Goal: Transaction & Acquisition: Purchase product/service

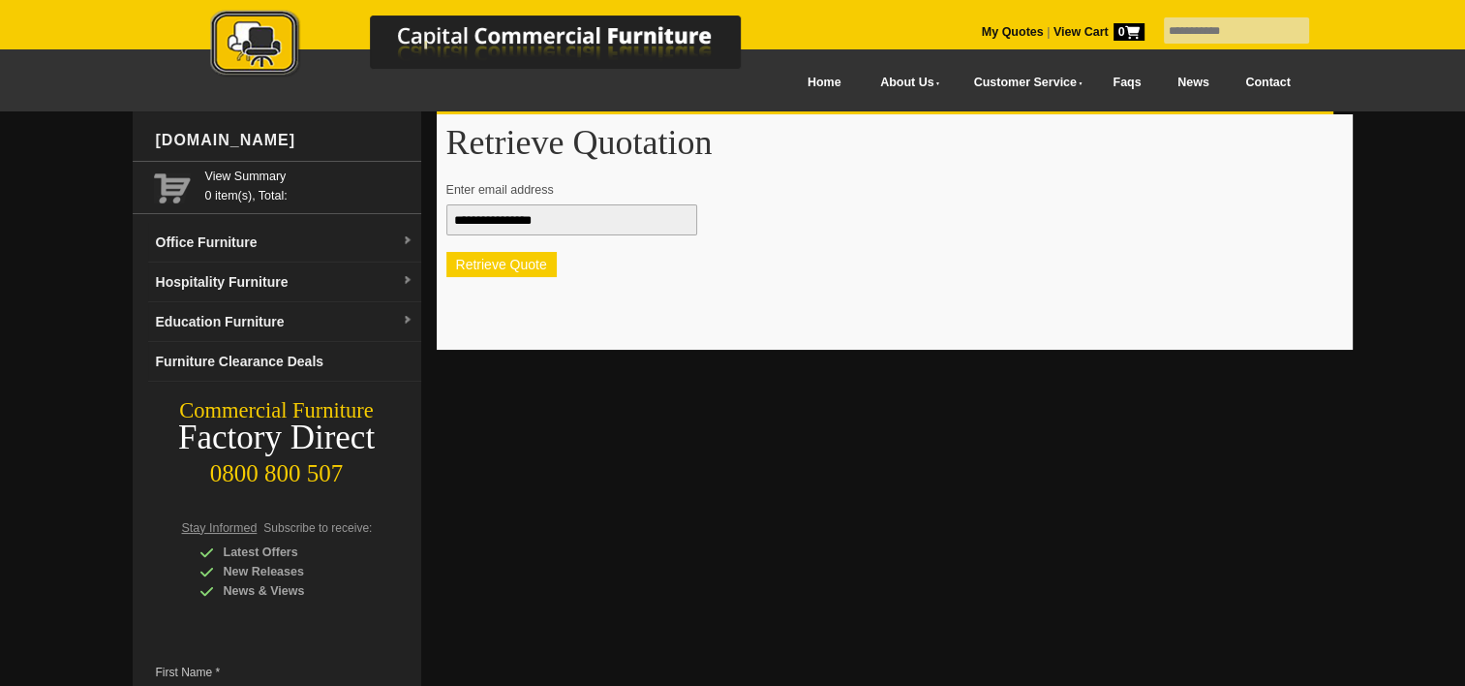
click at [520, 265] on button "Retrieve Quote" at bounding box center [501, 264] width 110 height 25
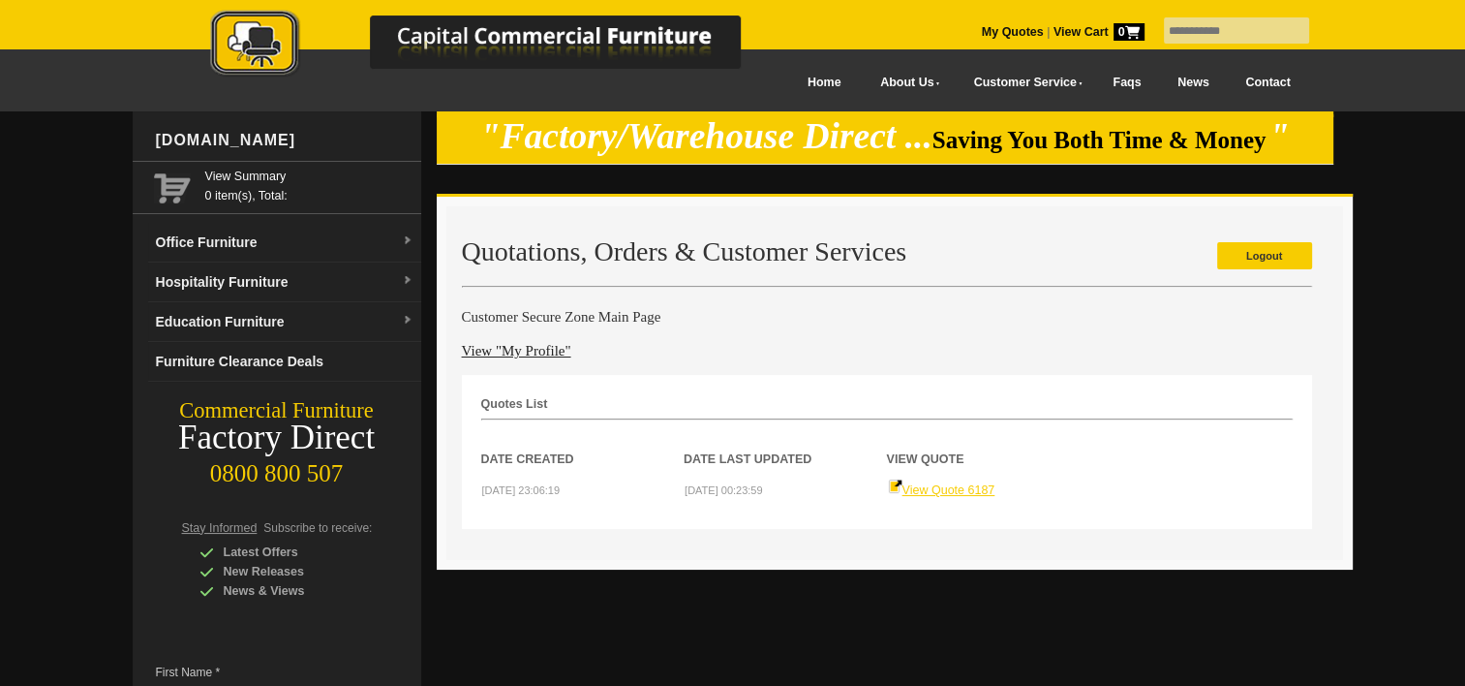
click at [925, 484] on link "View Quote 6187" at bounding box center [941, 490] width 107 height 14
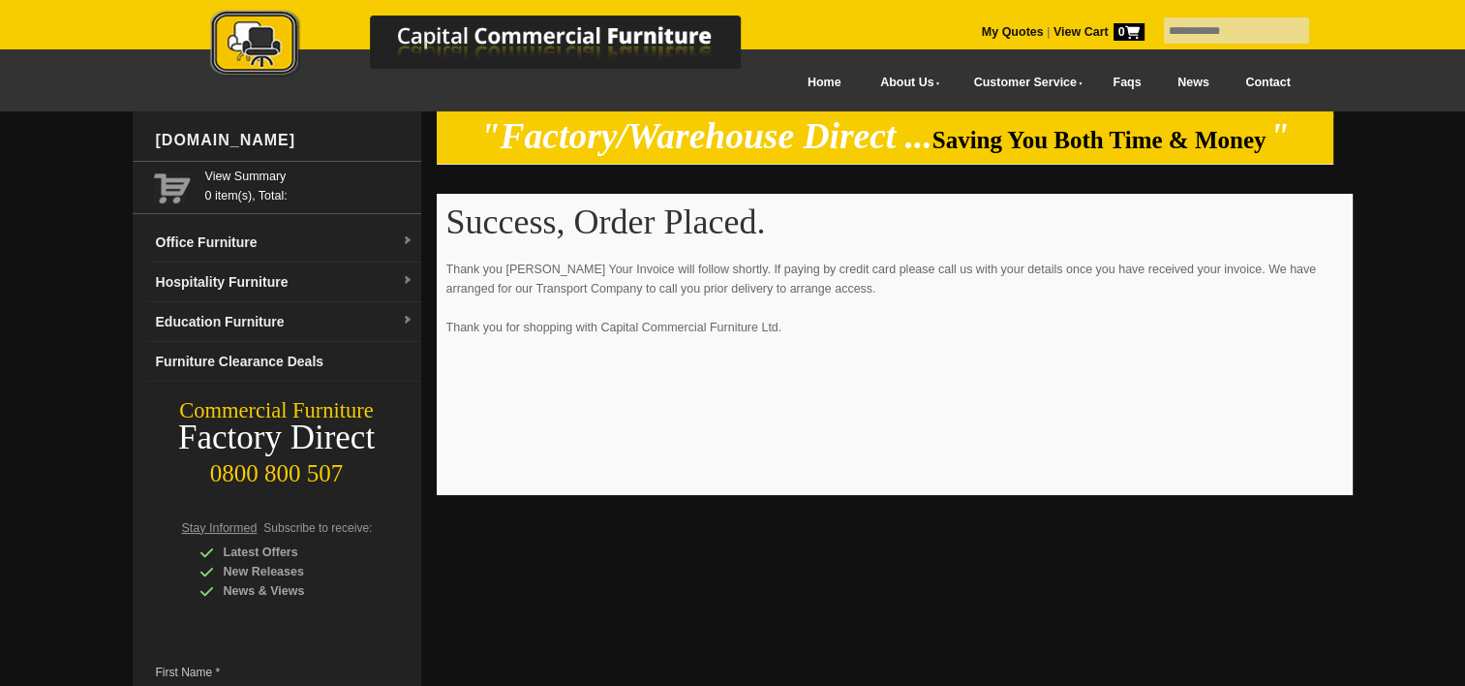
click at [955, 403] on div "Success, Order Placed. Thank you Linelle McCreedy Your Invoice will follow shor…" at bounding box center [894, 344] width 897 height 282
click at [637, 277] on p "Thank you Linelle McCreedy Your Invoice will follow shortly. If paying by credi…" at bounding box center [894, 308] width 897 height 97
click at [810, 85] on div at bounding box center [496, 42] width 678 height 105
click at [810, 81] on picture at bounding box center [496, 77] width 678 height 14
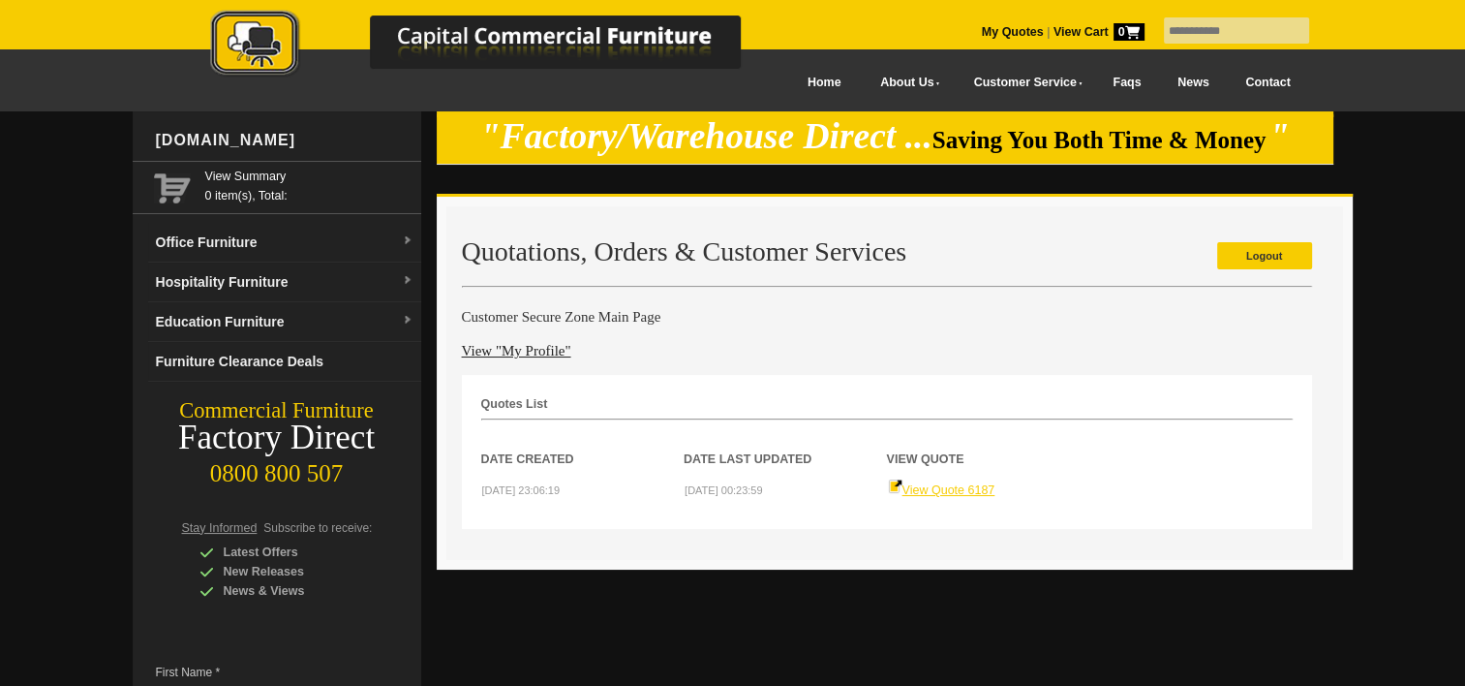
click at [930, 483] on link "View Quote 6187" at bounding box center [941, 490] width 107 height 14
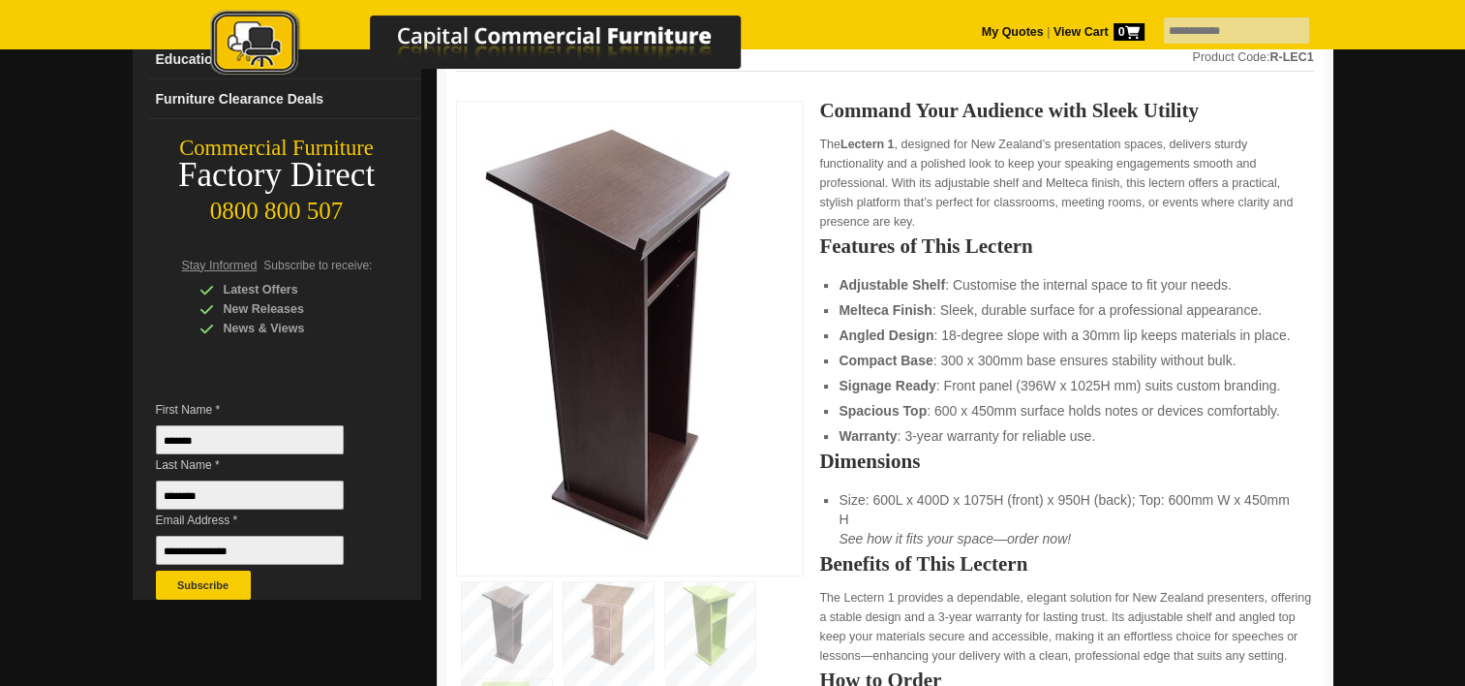
scroll to position [291, 0]
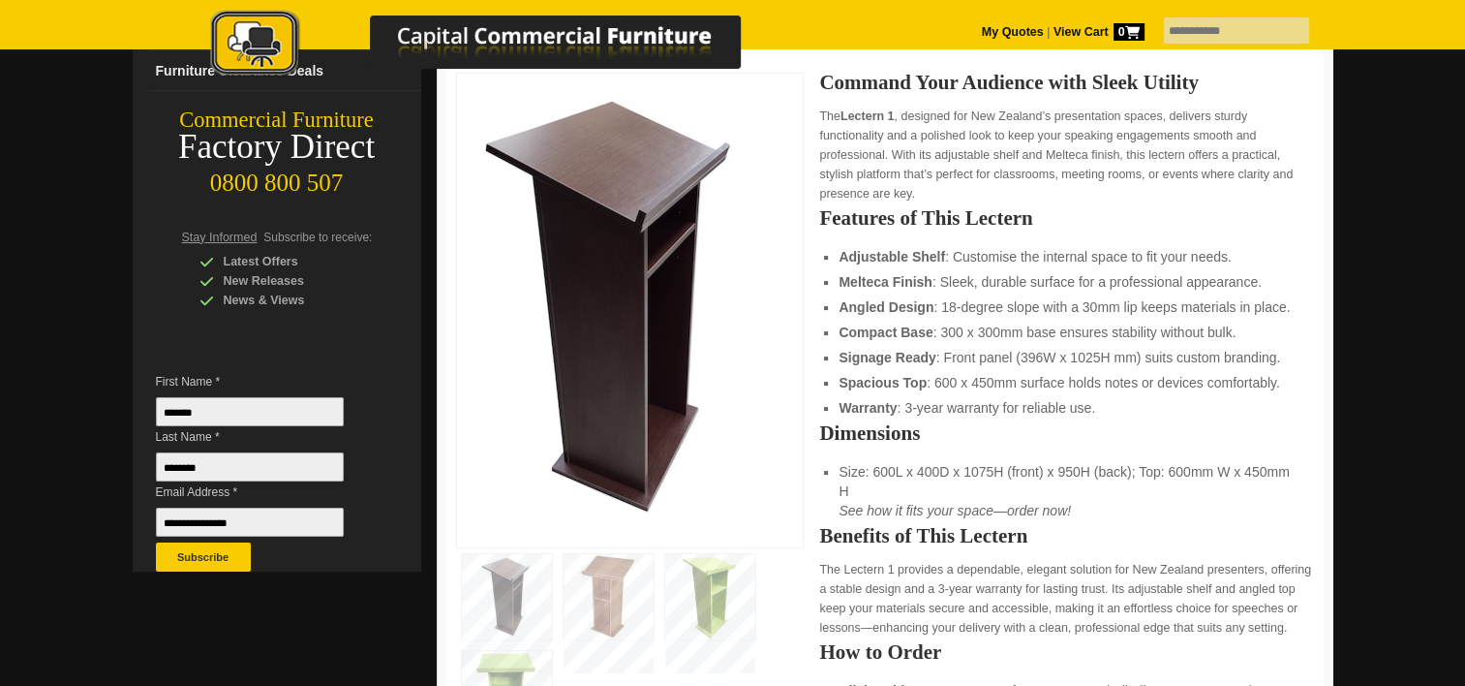
click at [608, 589] on img at bounding box center [609, 596] width 90 height 85
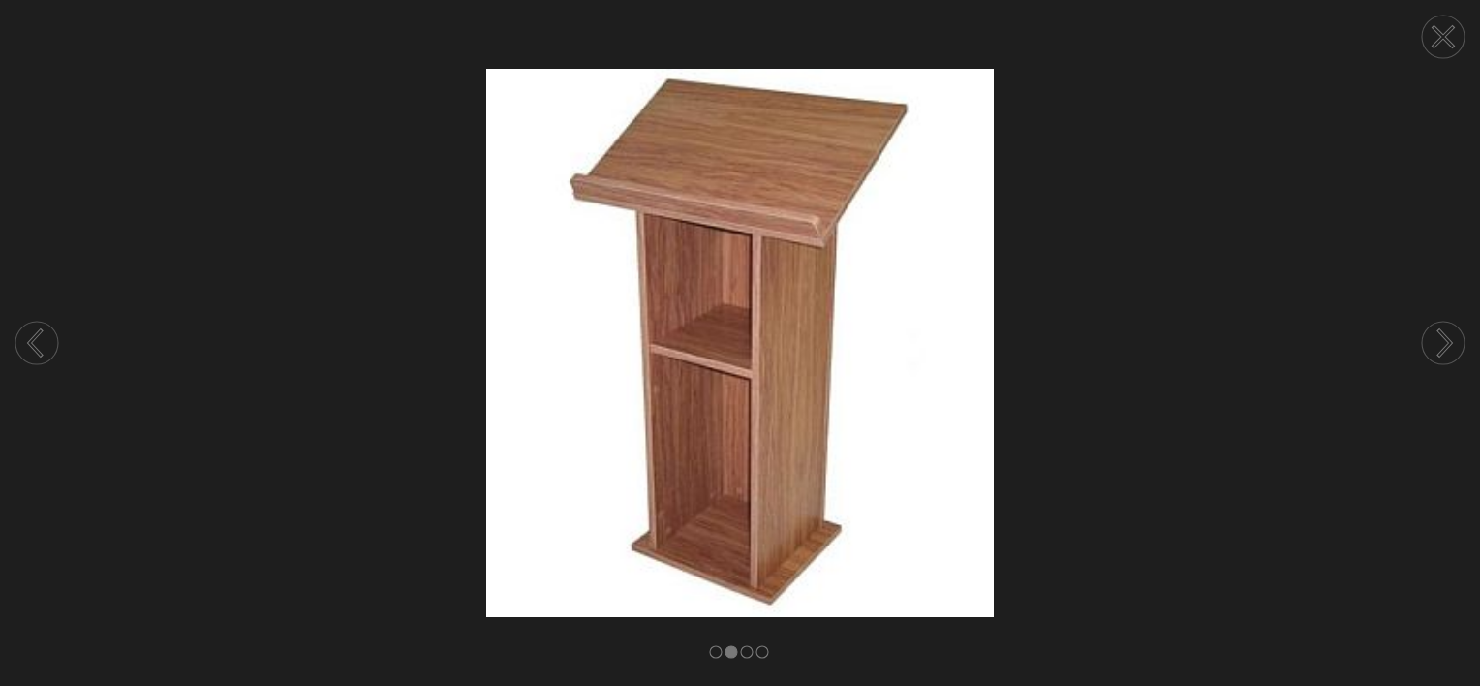
click at [1450, 344] on icon at bounding box center [1445, 342] width 12 height 25
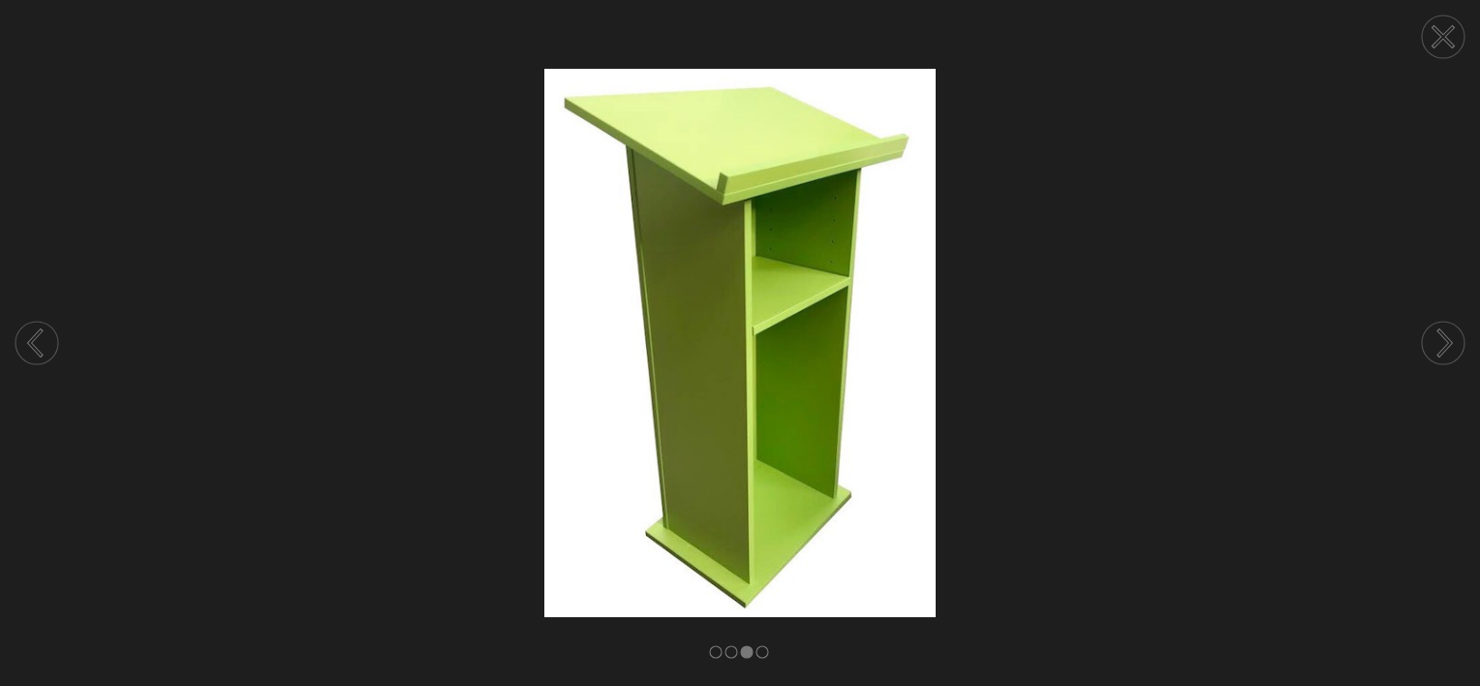
click at [1450, 344] on icon at bounding box center [1445, 342] width 12 height 25
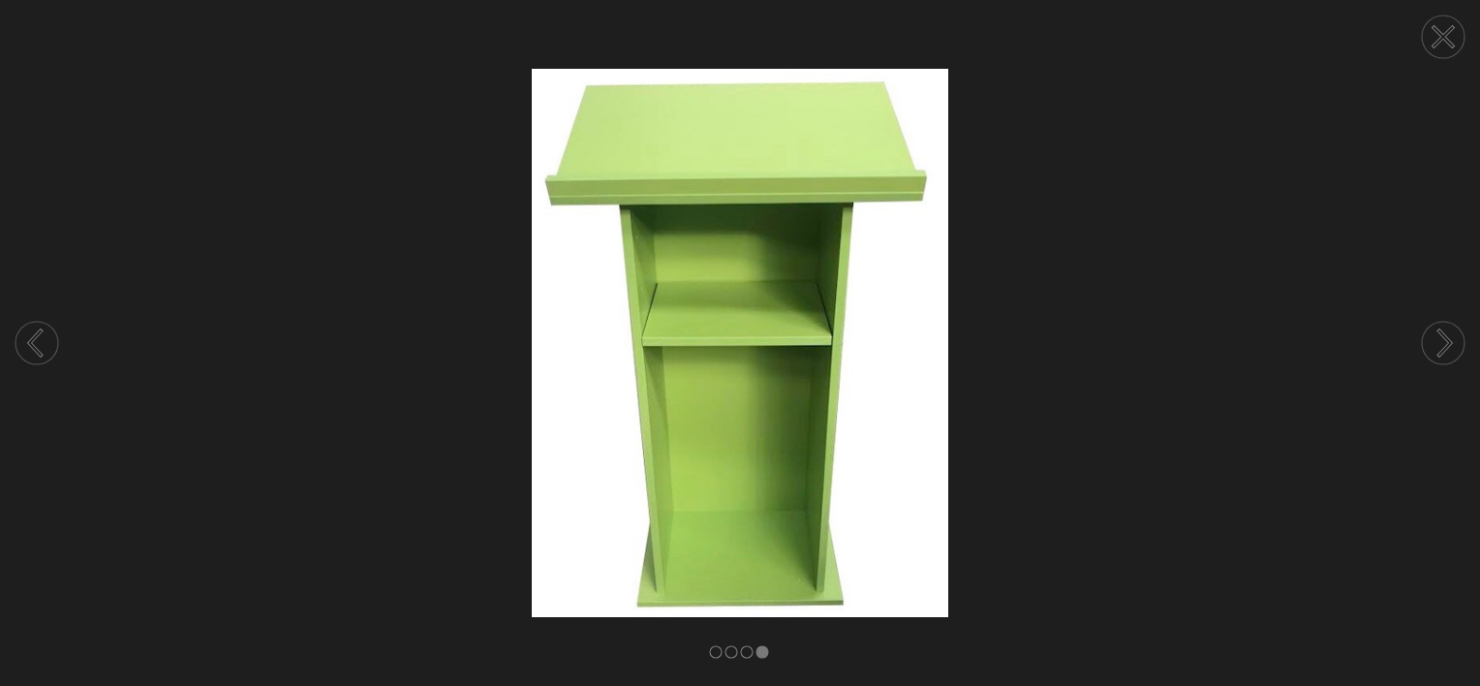
click at [1450, 344] on icon at bounding box center [1445, 342] width 12 height 25
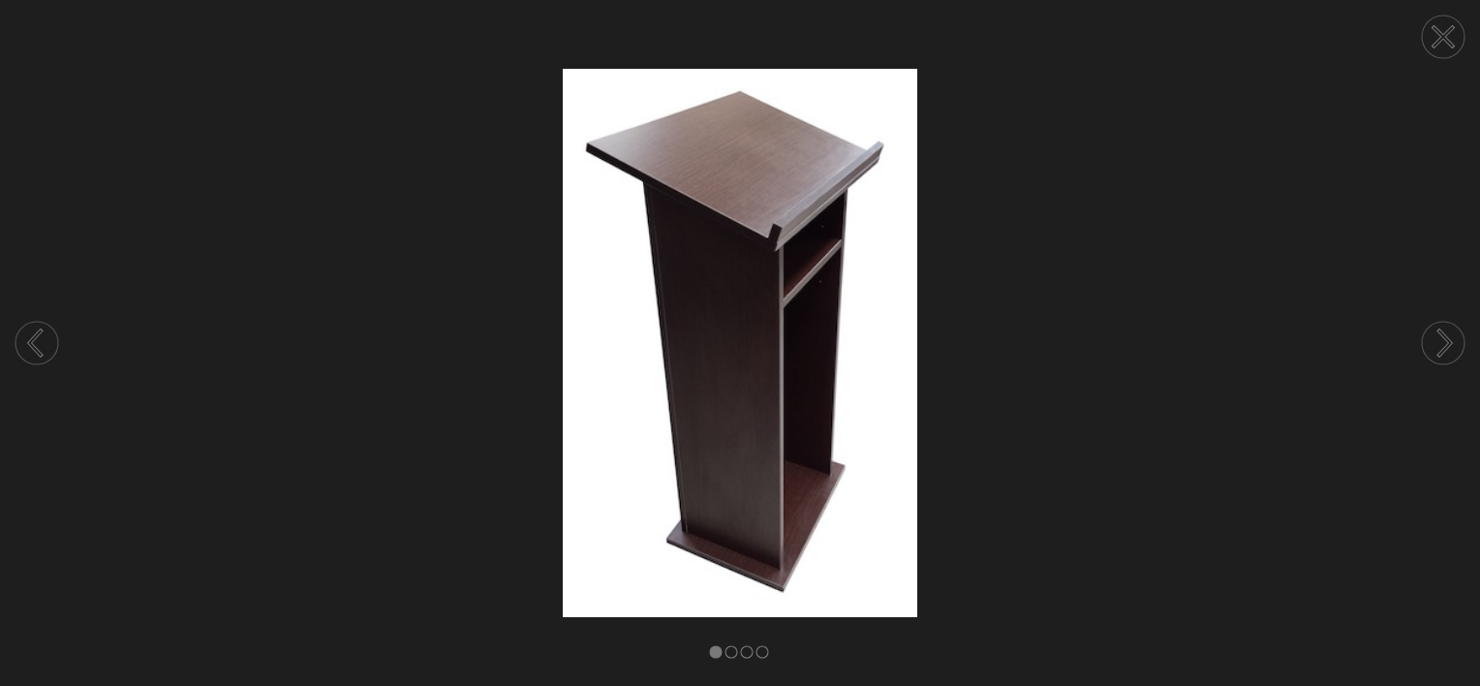
click at [1441, 36] on icon at bounding box center [1443, 37] width 18 height 18
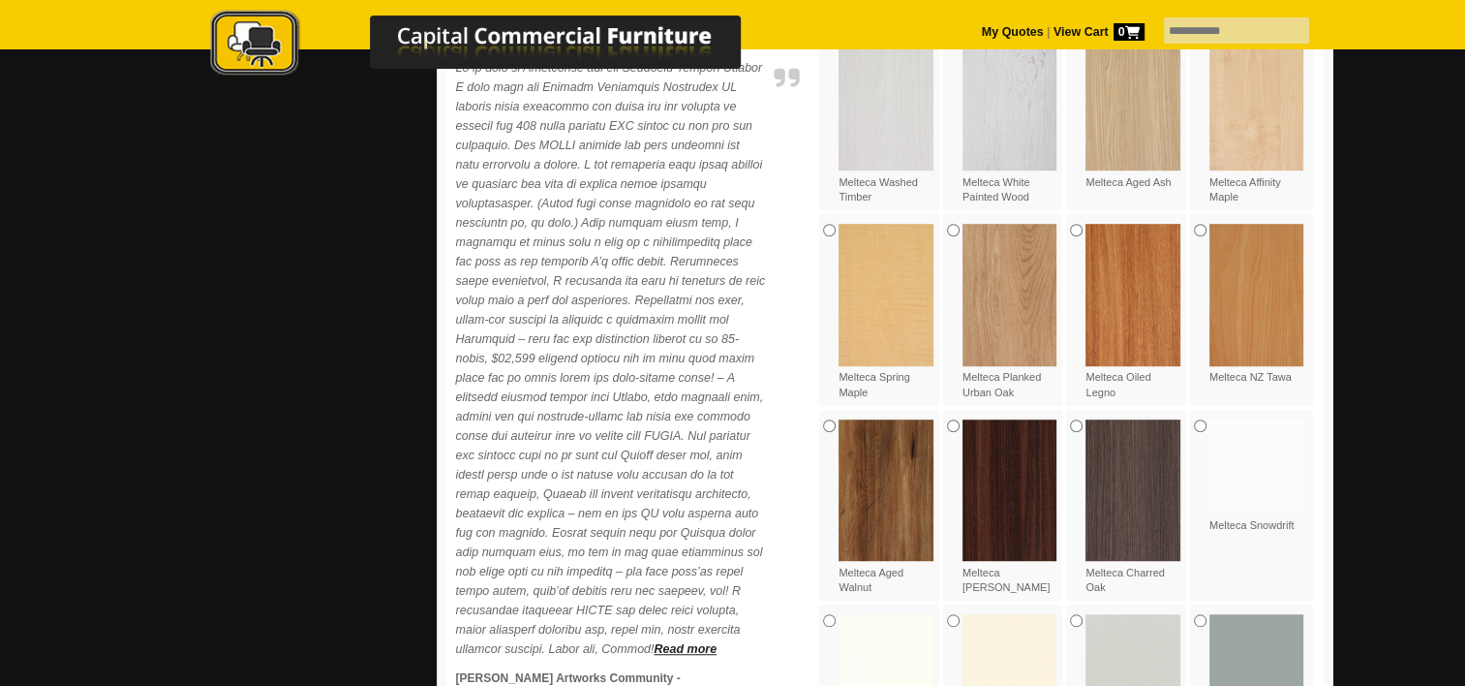
scroll to position [1130, 0]
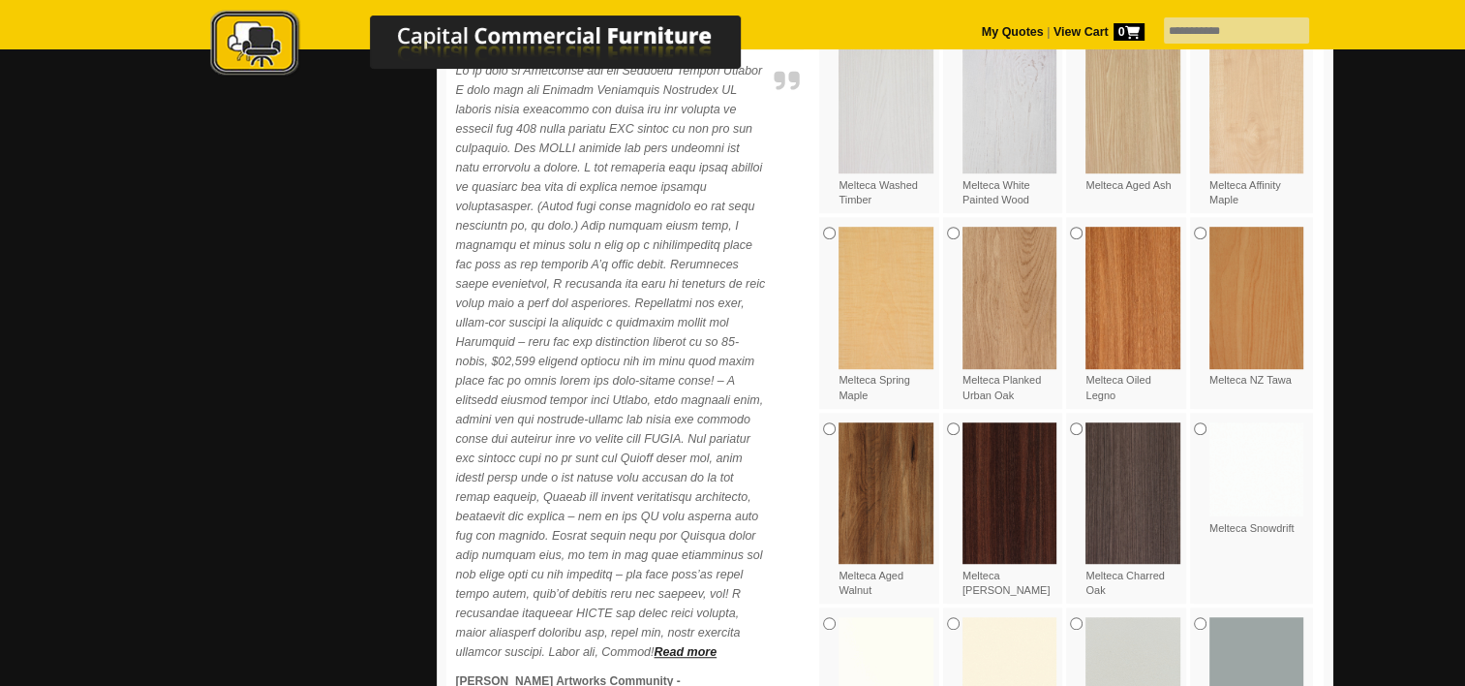
click at [1135, 564] on img at bounding box center [1133, 492] width 95 height 141
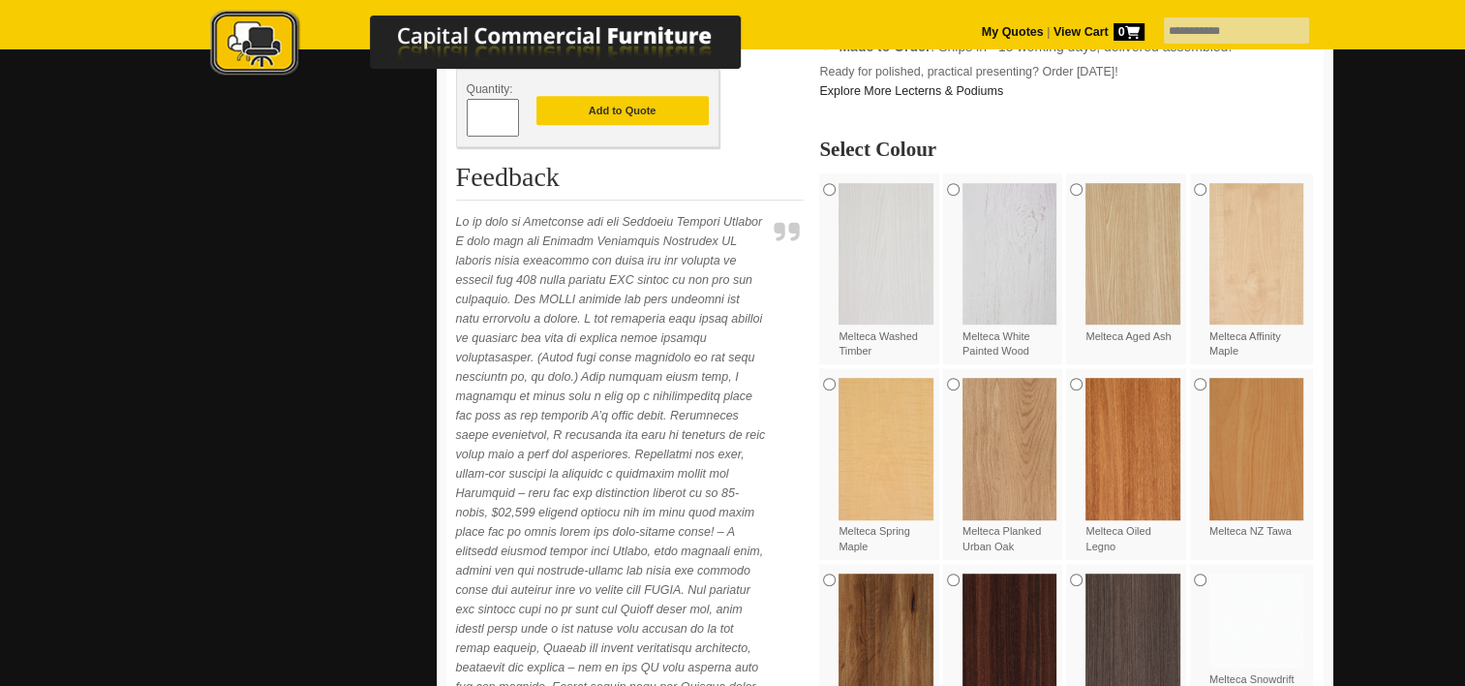
scroll to position [1033, 0]
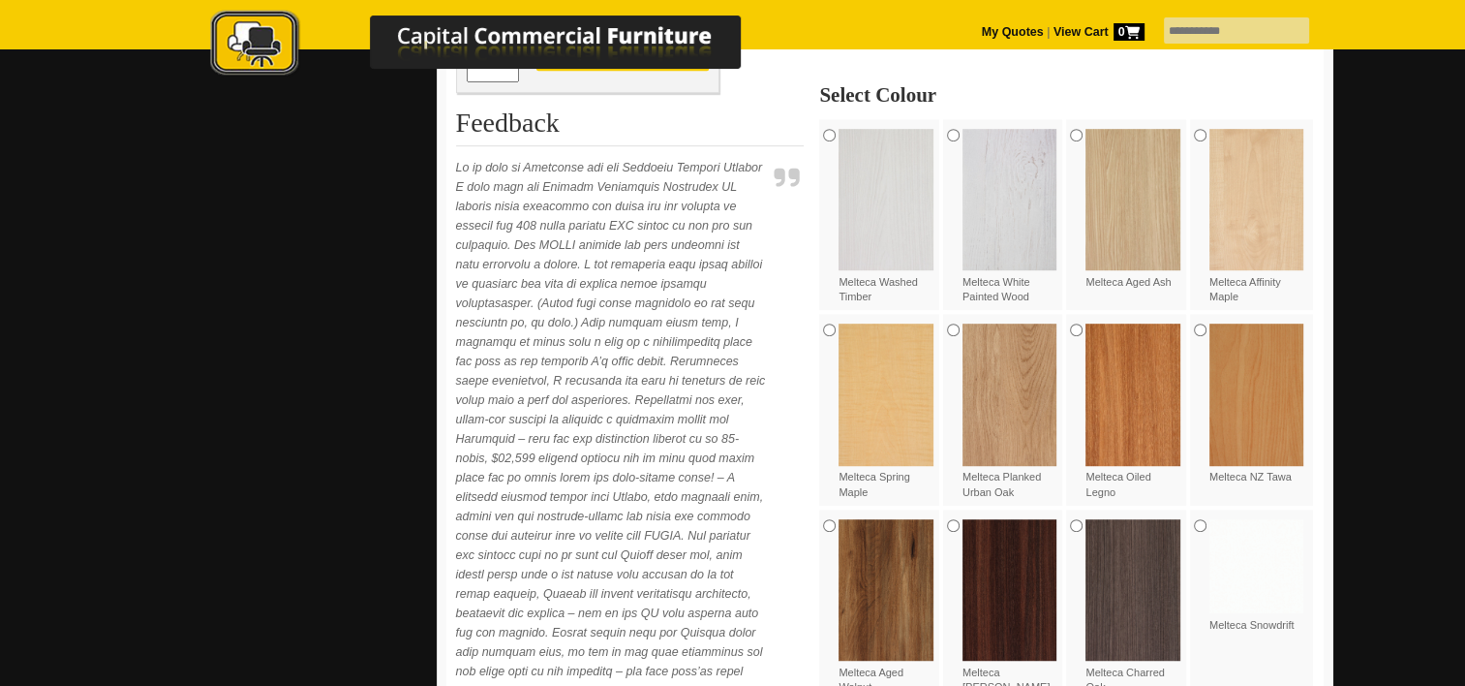
click at [923, 44] on link "Explore More Lecterns & Podiums" at bounding box center [911, 37] width 184 height 14
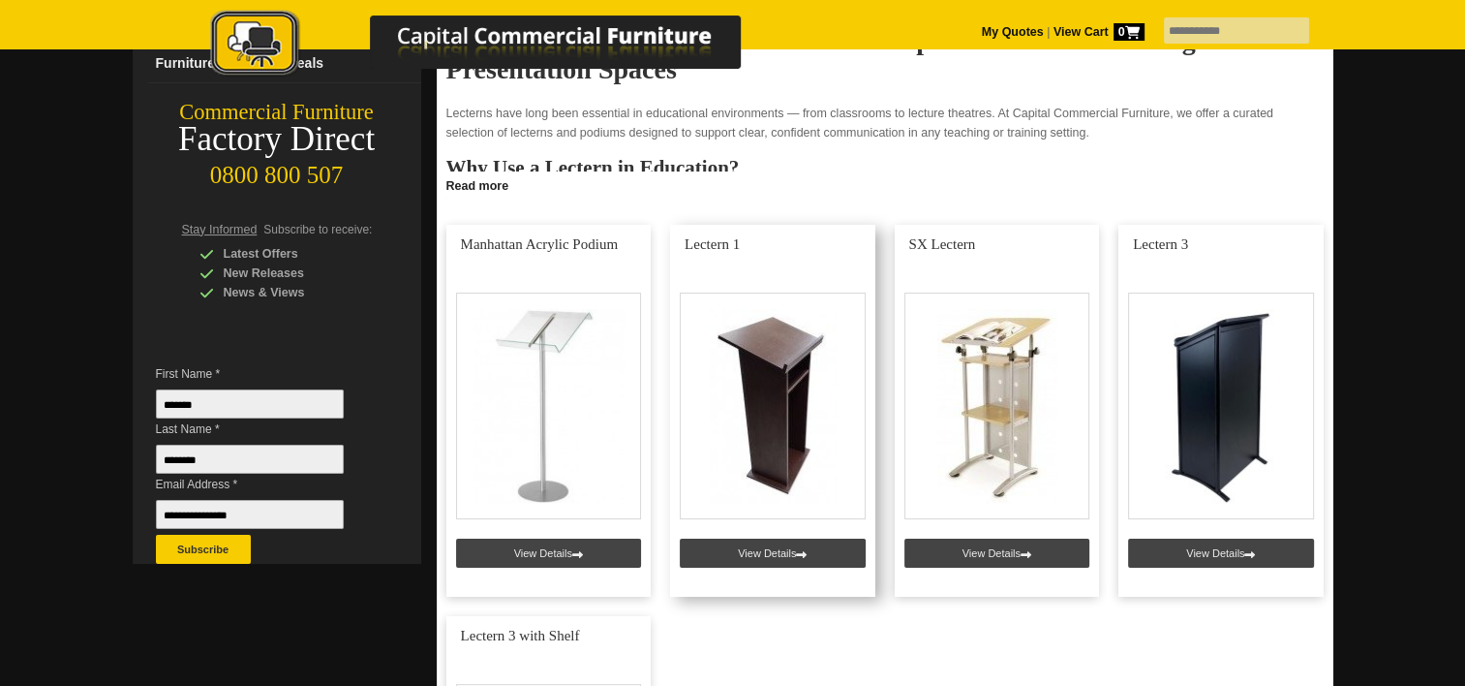
scroll to position [291, 0]
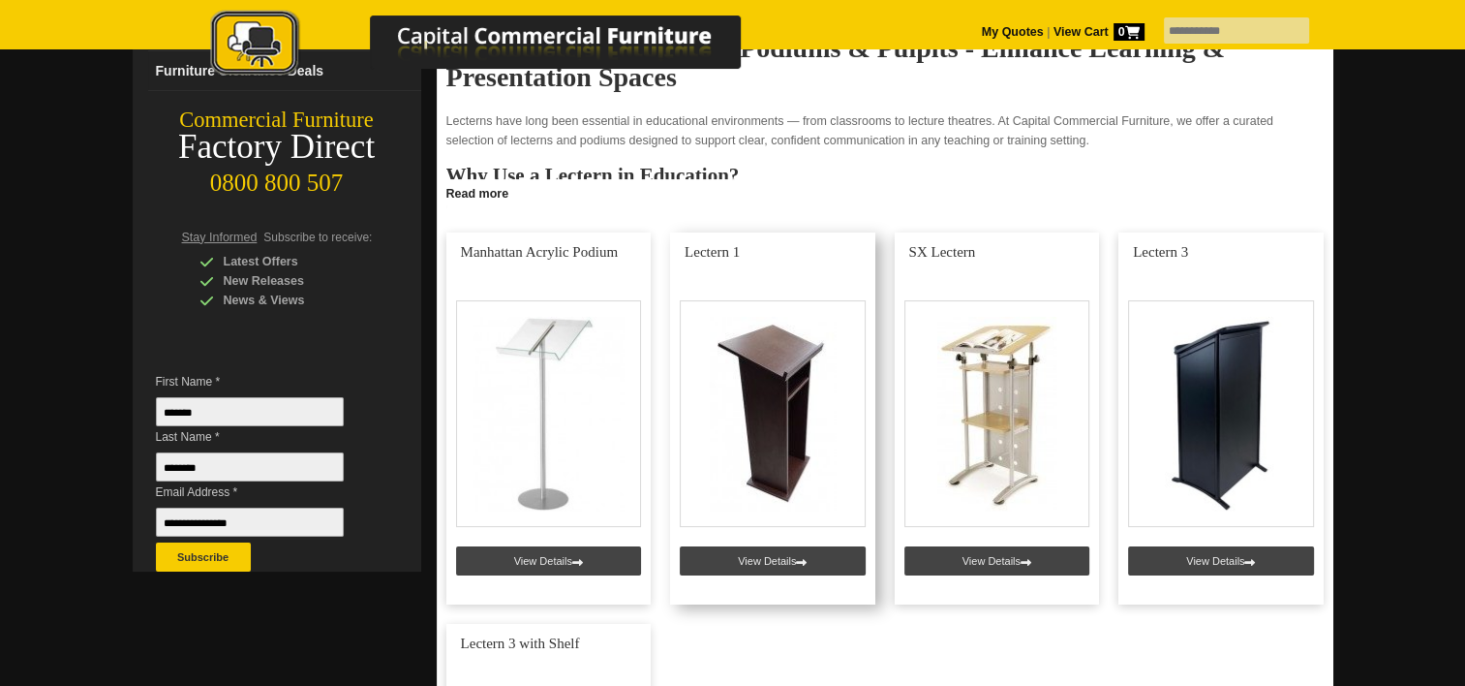
click at [808, 562] on link at bounding box center [772, 418] width 205 height 372
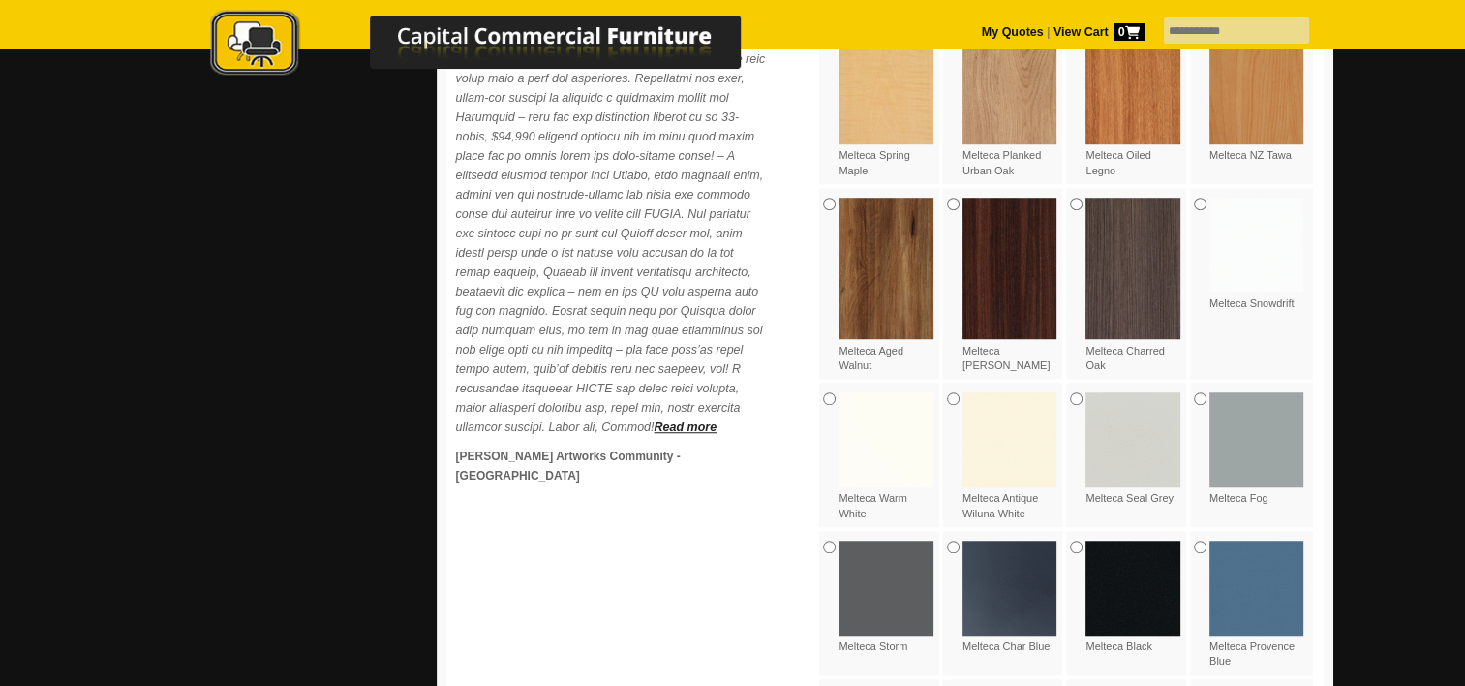
scroll to position [1356, 0]
click at [1143, 372] on label "Melteca Charred Oak" at bounding box center [1133, 284] width 95 height 175
drag, startPoint x: 1084, startPoint y: 425, endPoint x: 1114, endPoint y: 438, distance: 32.6
click at [1114, 382] on div "Melteca Charred Oak" at bounding box center [1128, 284] width 124 height 195
drag, startPoint x: 1114, startPoint y: 438, endPoint x: 1094, endPoint y: 430, distance: 20.9
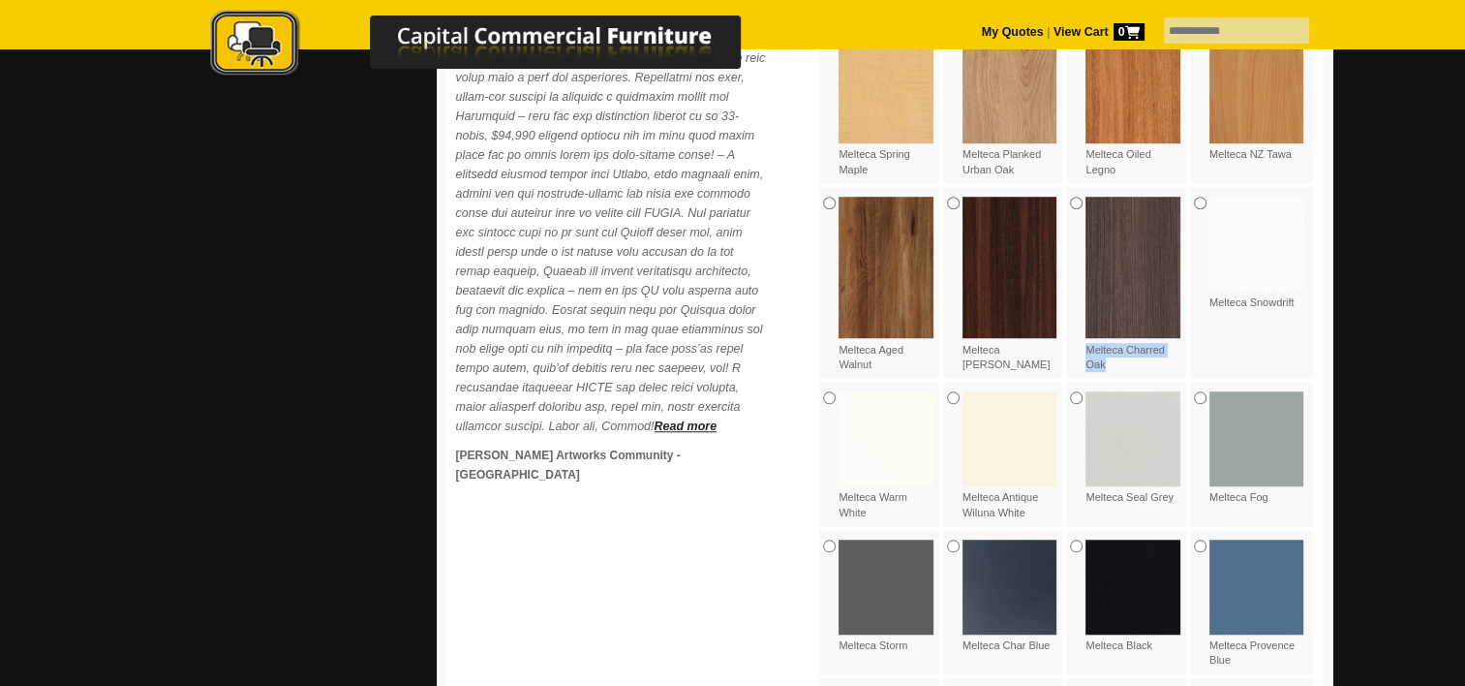
copy label "Melteca Charred Oak"
drag, startPoint x: 996, startPoint y: 439, endPoint x: 957, endPoint y: 425, distance: 41.0
click at [957, 382] on div "Melteca [PERSON_NAME]" at bounding box center [1005, 284] width 124 height 195
drag, startPoint x: 957, startPoint y: 425, endPoint x: 975, endPoint y: 421, distance: 18.8
copy label "Melteca [PERSON_NAME]"
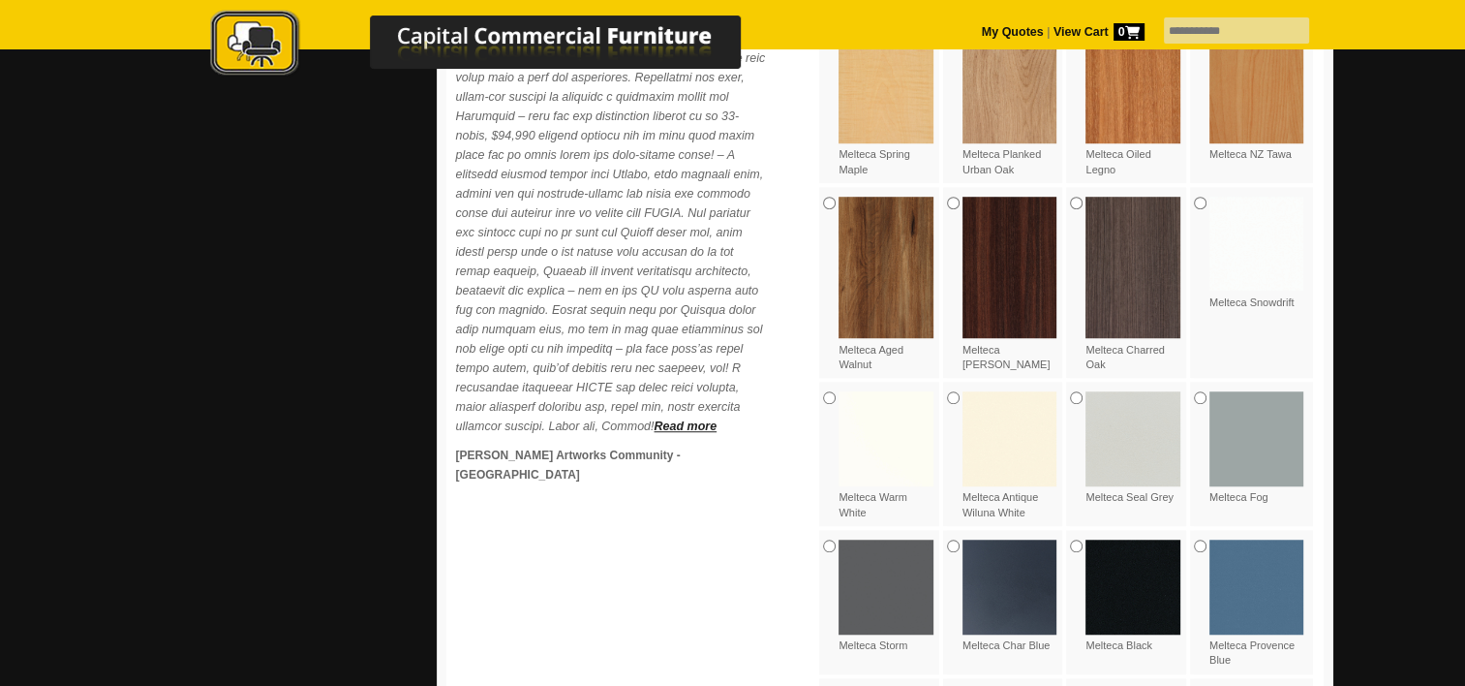
drag, startPoint x: 758, startPoint y: 329, endPoint x: 775, endPoint y: 356, distance: 31.7
click at [758, 329] on p "Read more" at bounding box center [611, 135] width 310 height 600
drag, startPoint x: 1143, startPoint y: 442, endPoint x: 1083, endPoint y: 418, distance: 64.4
click at [1083, 382] on div "Melteca Charred Oak" at bounding box center [1128, 284] width 124 height 195
copy label "Melteca Charred Oak"
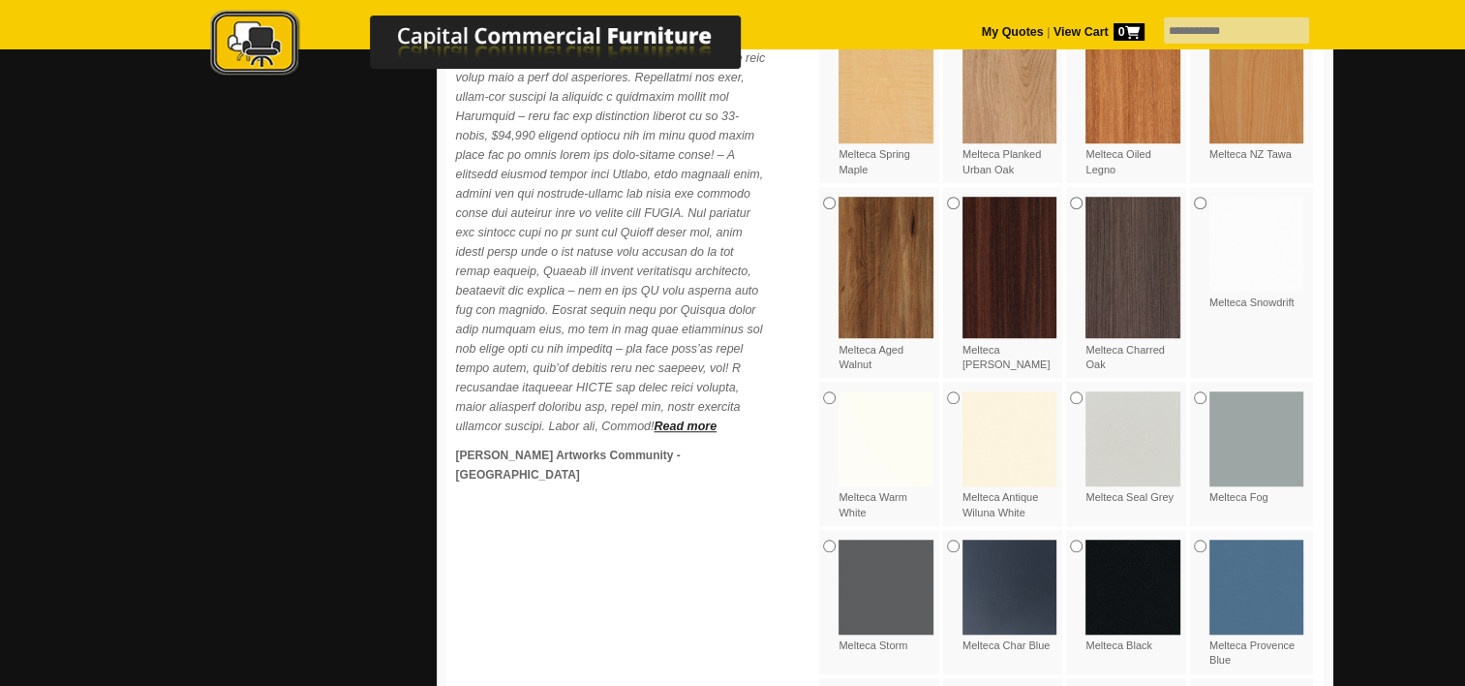
click at [720, 235] on p "Read more" at bounding box center [611, 135] width 310 height 600
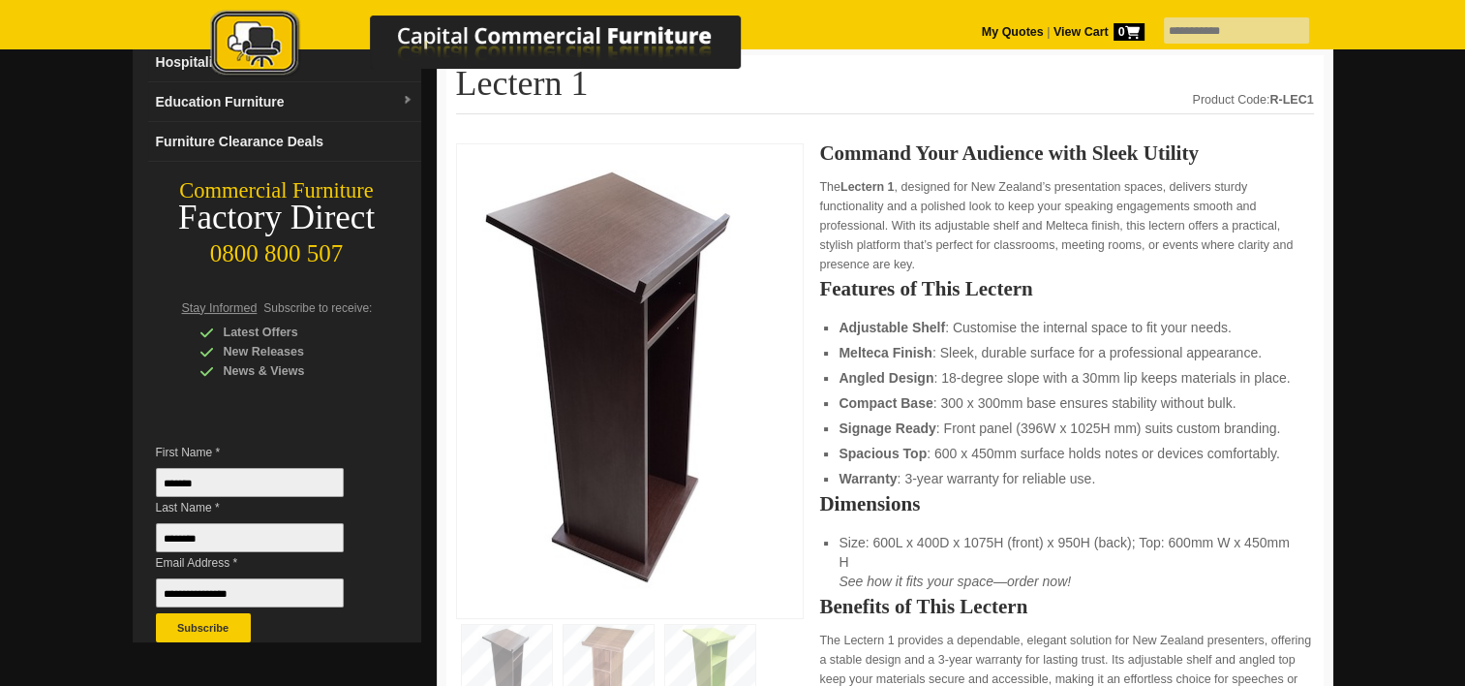
scroll to position [194, 0]
